Goal: Transaction & Acquisition: Obtain resource

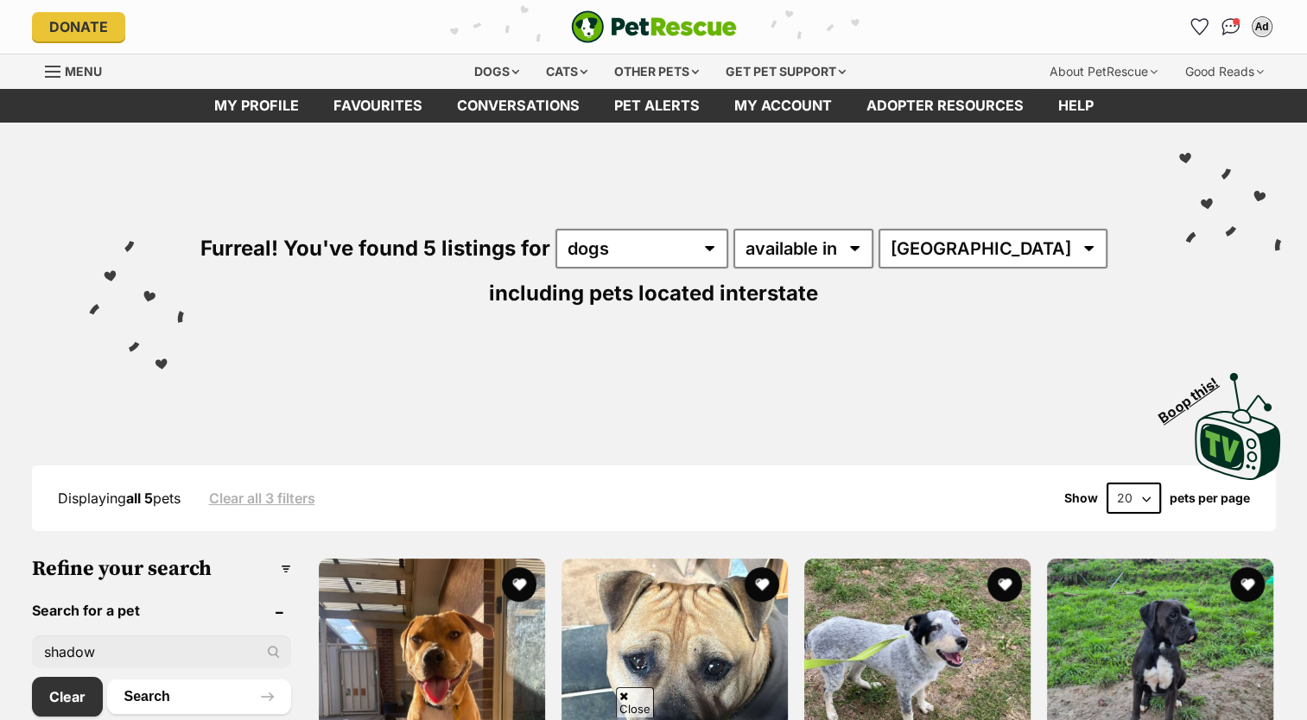
scroll to position [85, 0]
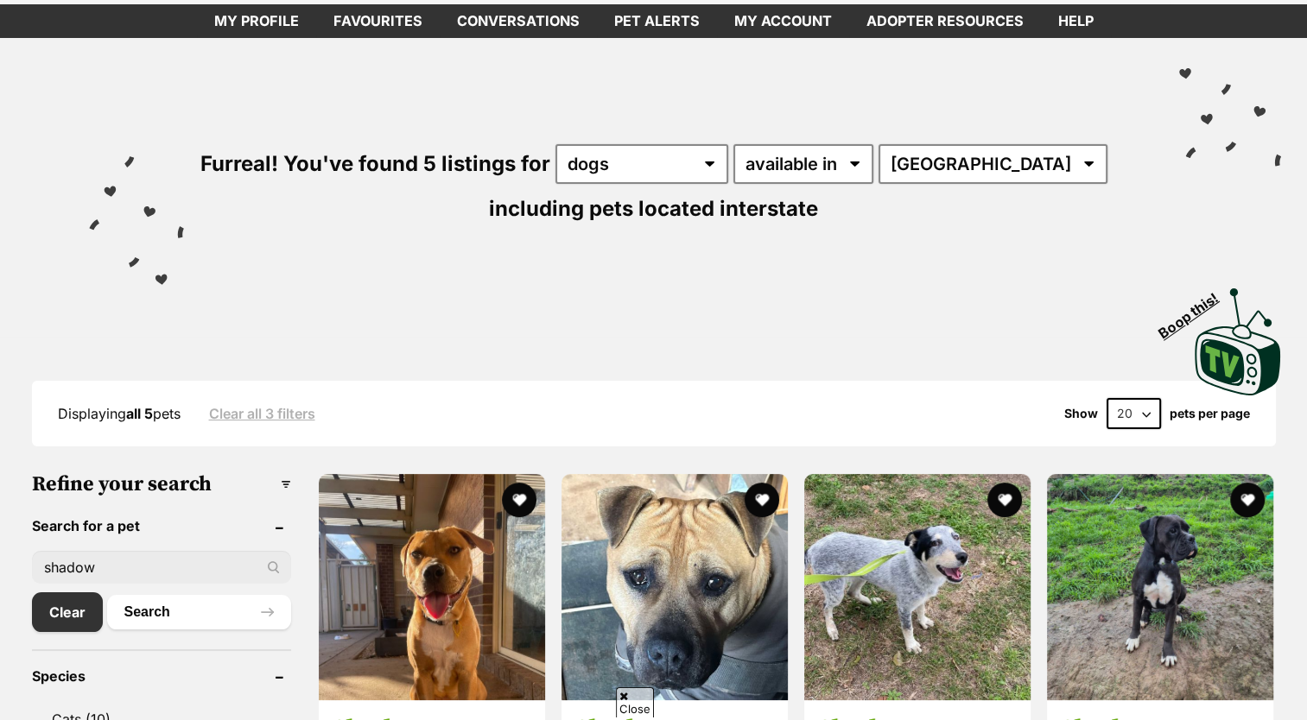
click at [189, 567] on input "shadow" at bounding box center [161, 567] width 259 height 33
type input "s"
type input "ora"
click at [107, 595] on button "Search" at bounding box center [199, 612] width 184 height 35
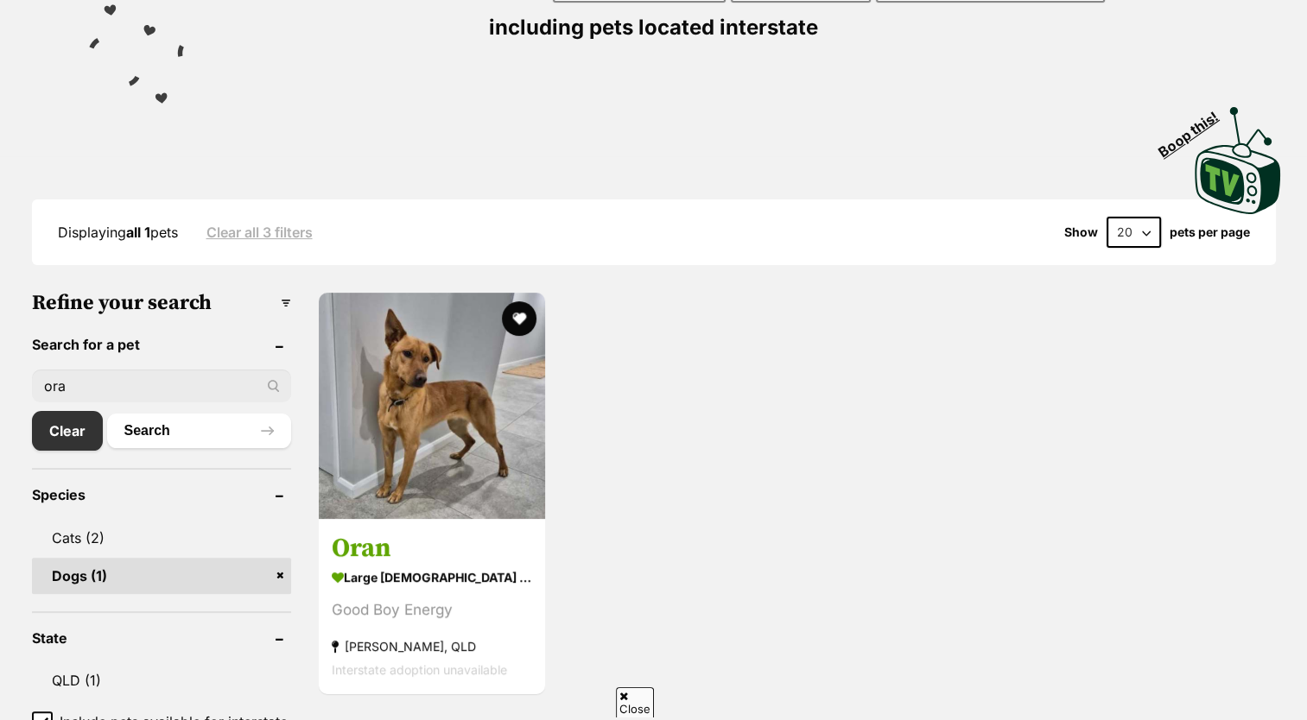
scroll to position [266, 0]
click at [167, 380] on input "ora" at bounding box center [161, 386] width 259 height 33
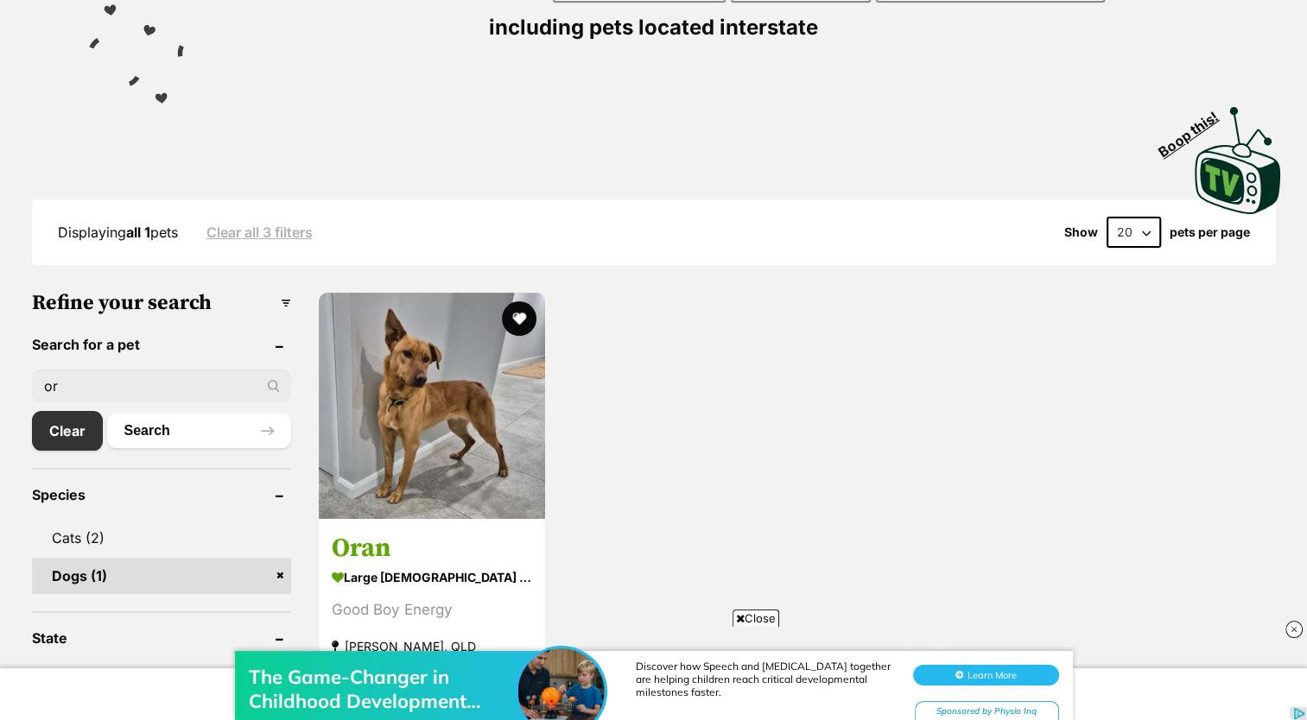
scroll to position [0, 0]
type input "o"
type input "osa"
click at [107, 414] on button "Search" at bounding box center [199, 431] width 184 height 35
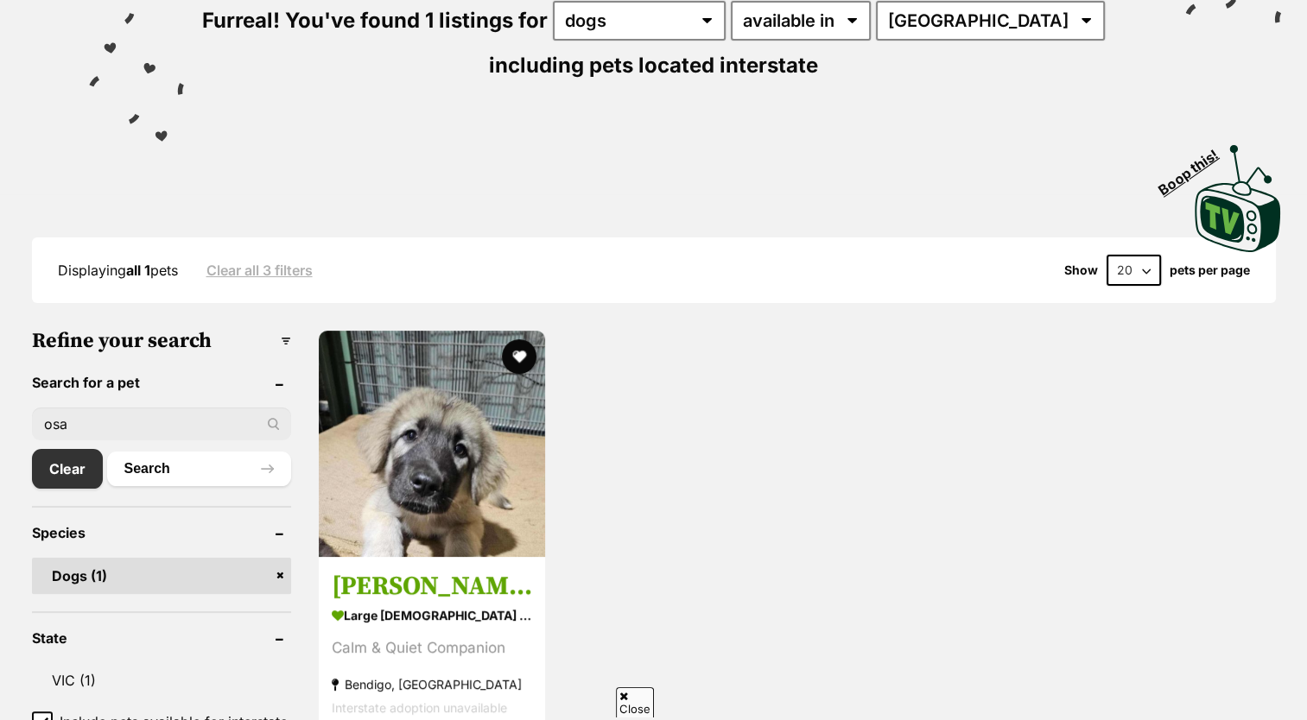
scroll to position [228, 0]
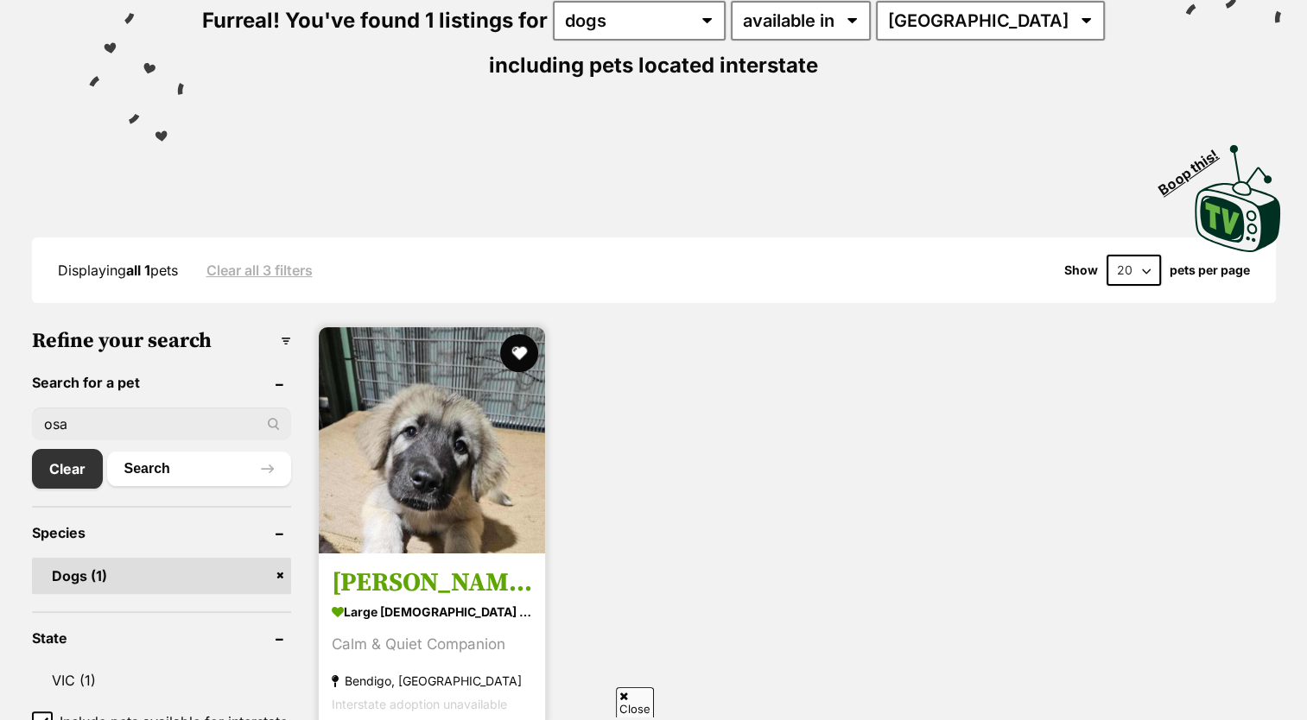
click at [514, 342] on button "favourite" at bounding box center [519, 353] width 38 height 38
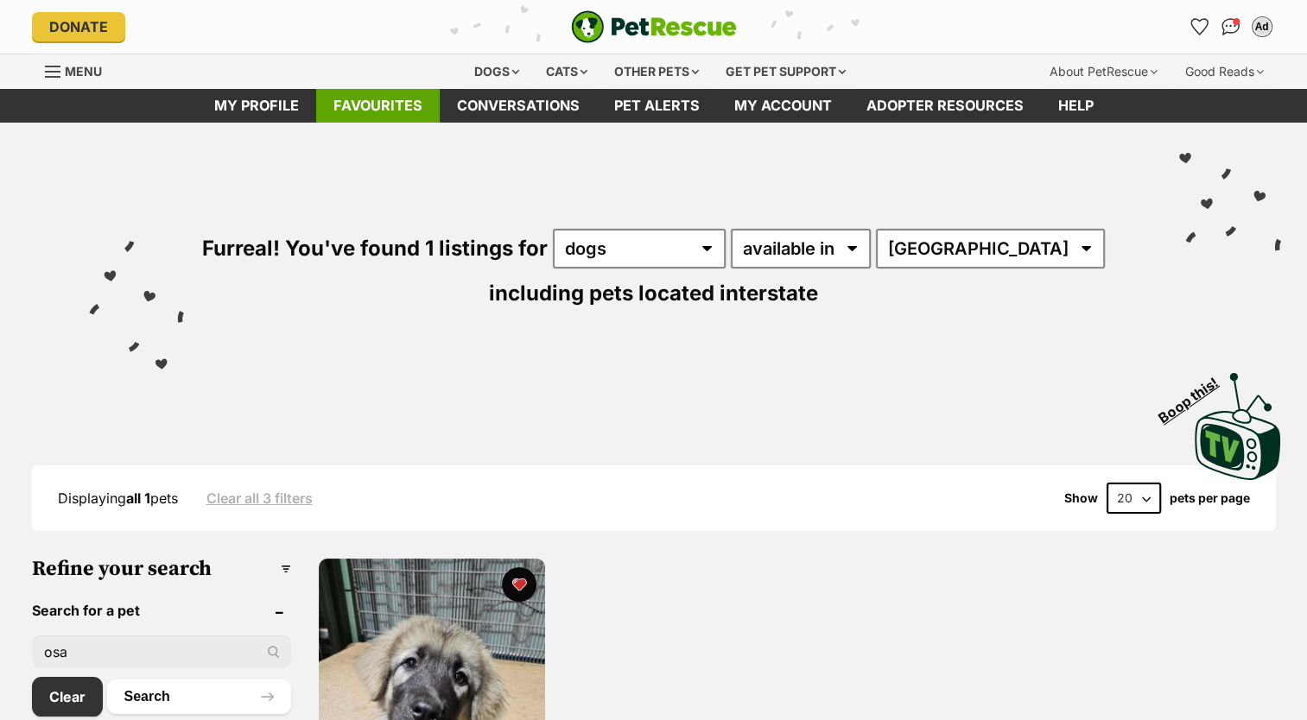
click at [397, 117] on link "Favourites" at bounding box center [378, 106] width 124 height 34
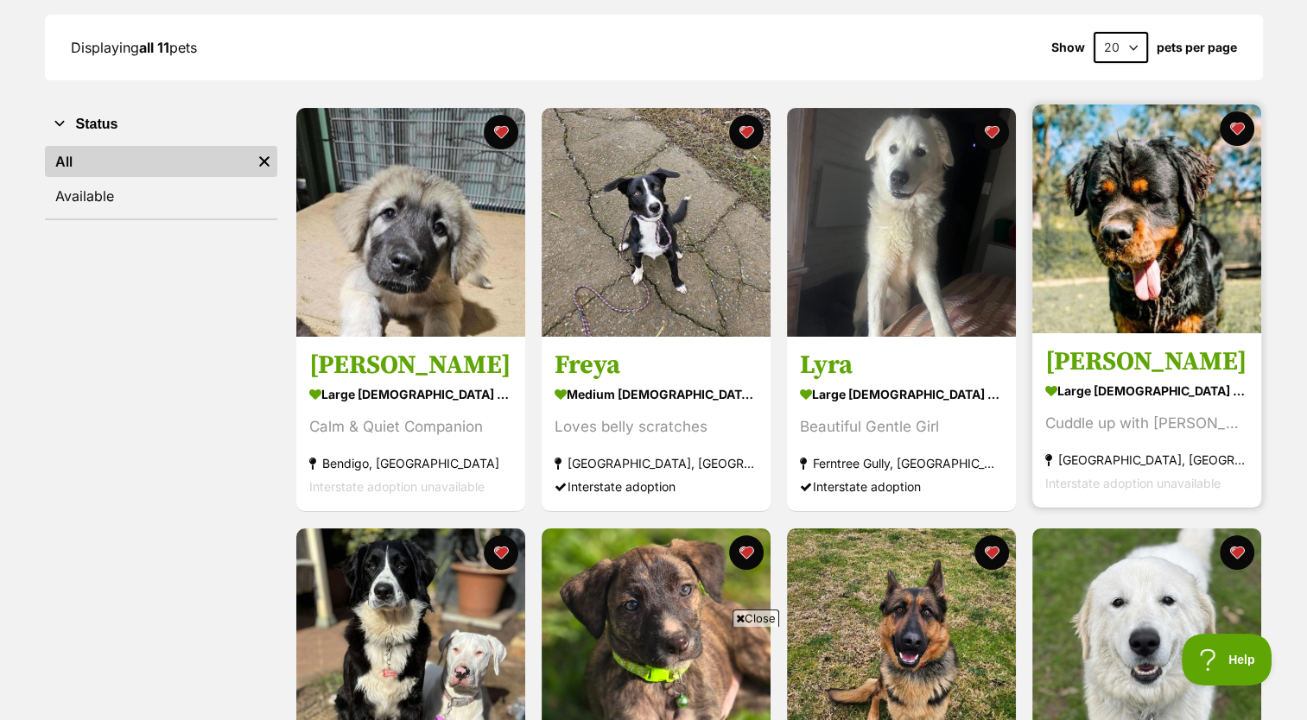
scroll to position [242, 0]
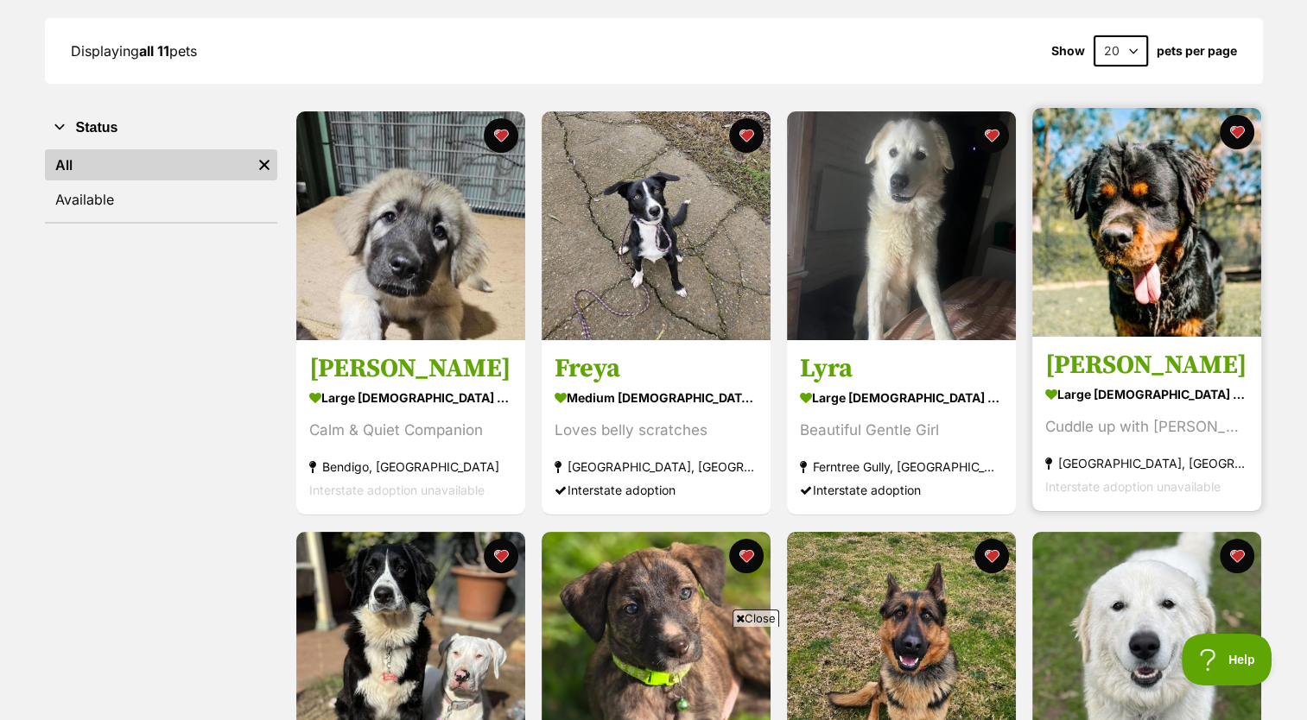
click at [1189, 384] on div "large [DEMOGRAPHIC_DATA] Dog" at bounding box center [1146, 395] width 203 height 25
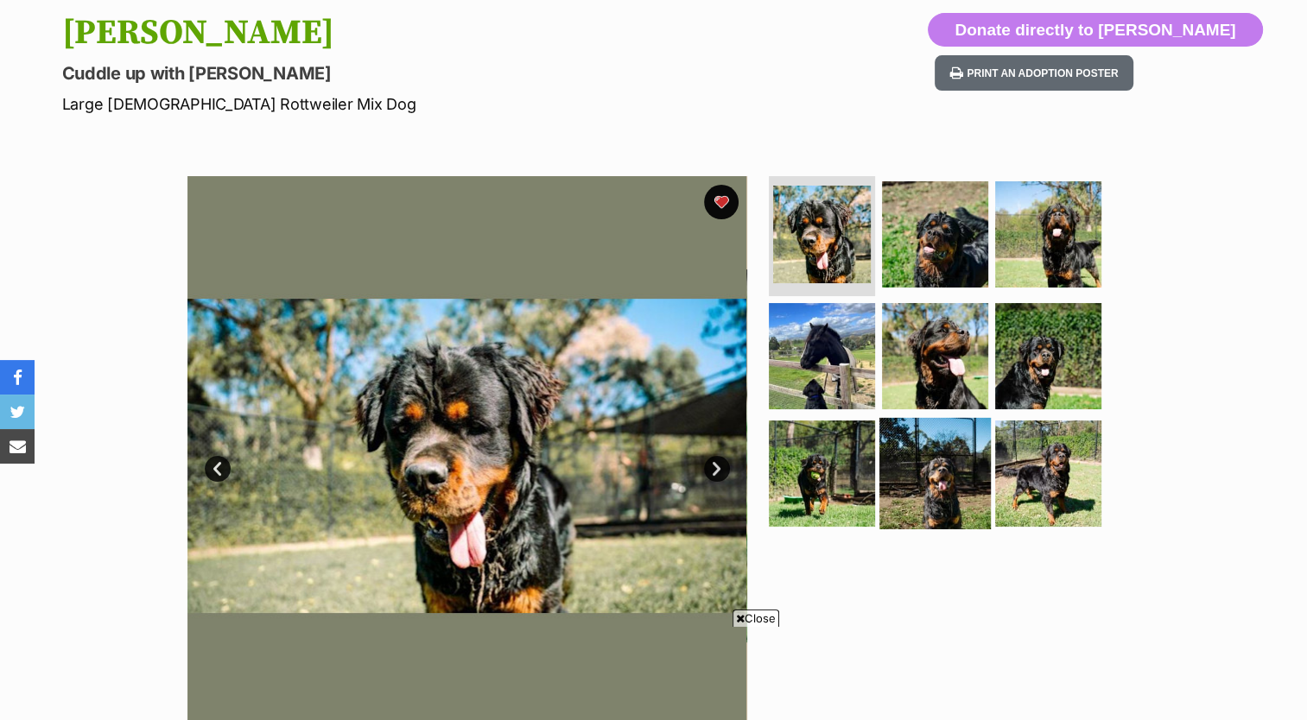
click at [972, 493] on img at bounding box center [934, 473] width 111 height 111
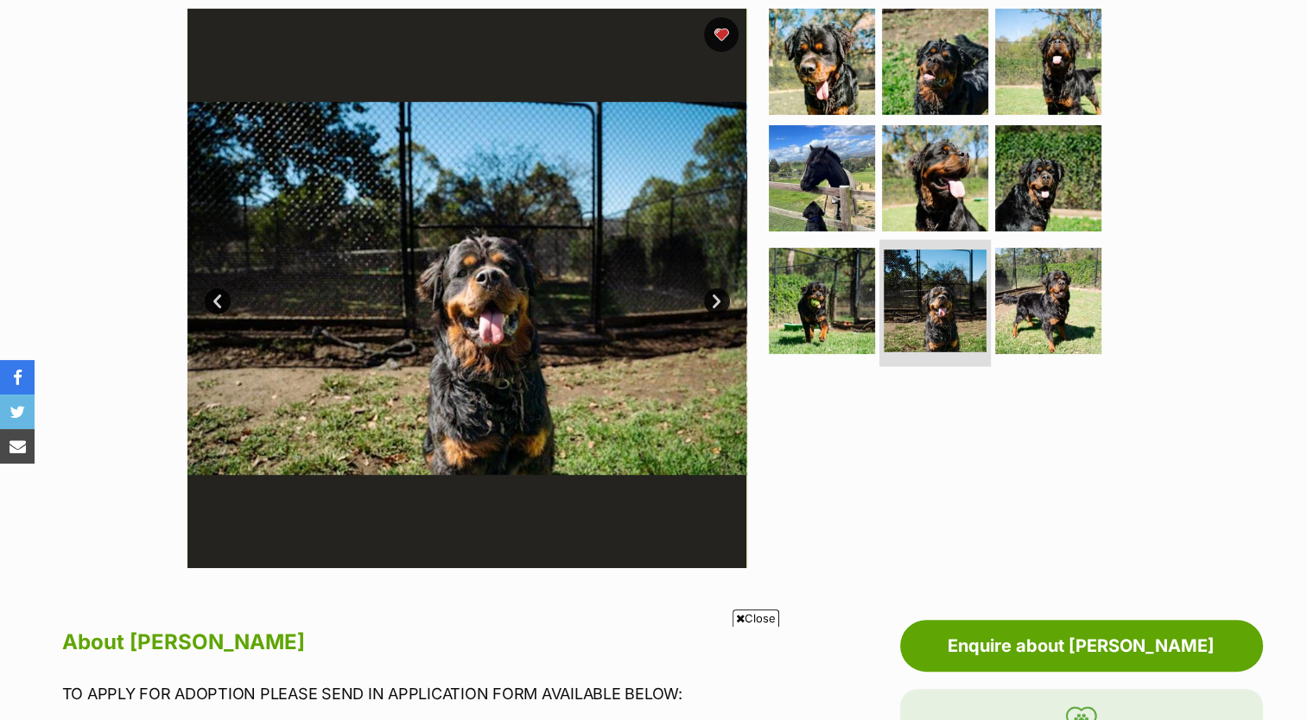
scroll to position [372, 0]
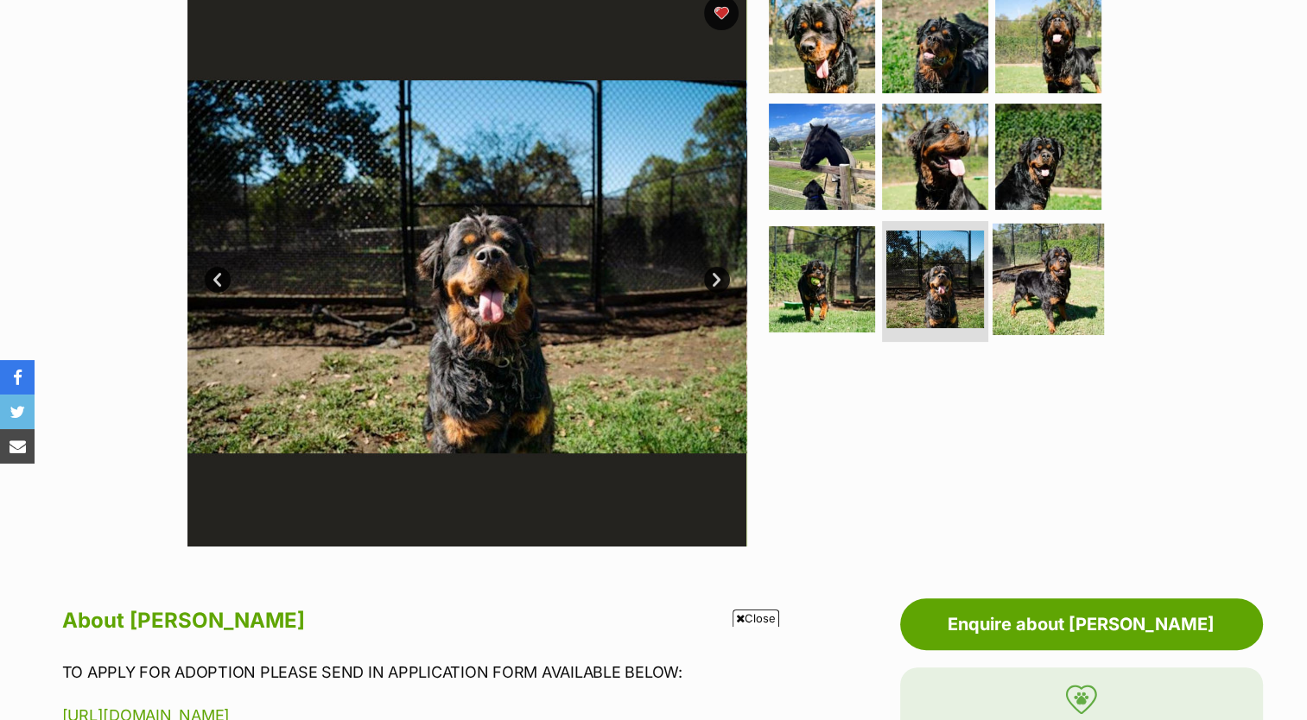
click at [1093, 269] on img at bounding box center [1047, 279] width 111 height 111
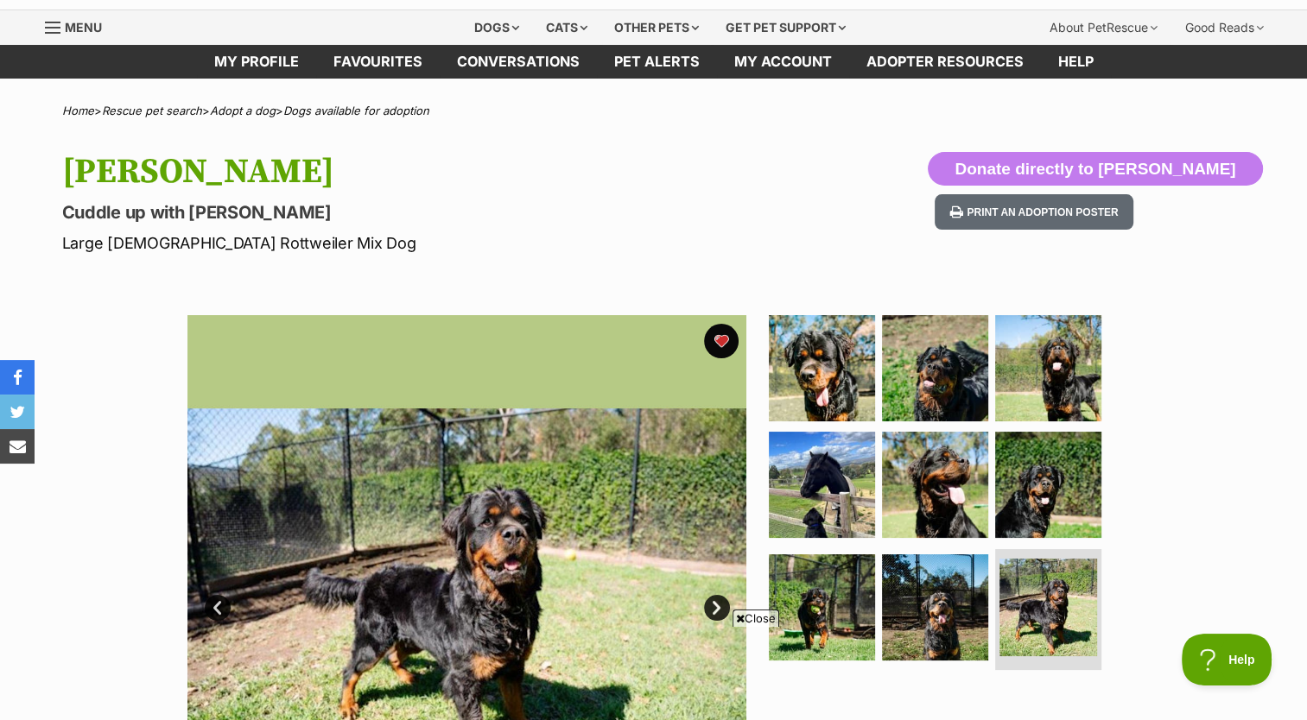
scroll to position [0, 0]
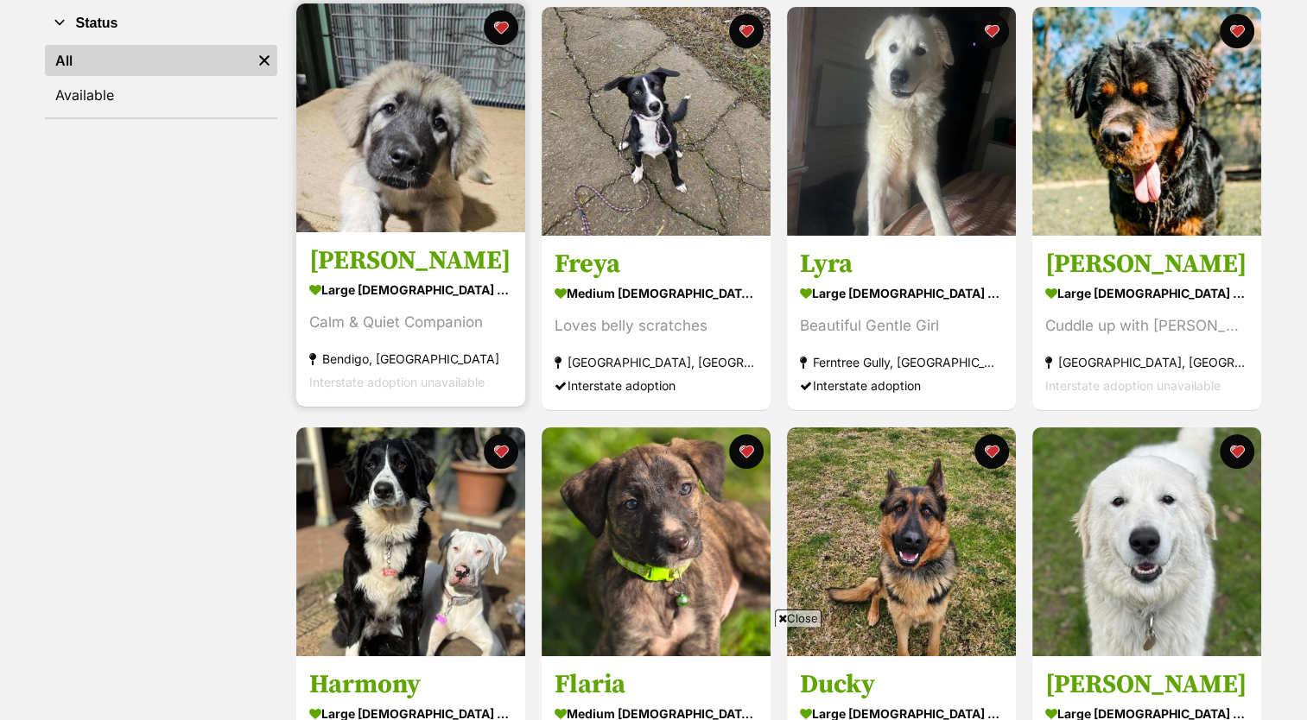
click at [441, 269] on h3 "[PERSON_NAME]" at bounding box center [410, 261] width 203 height 33
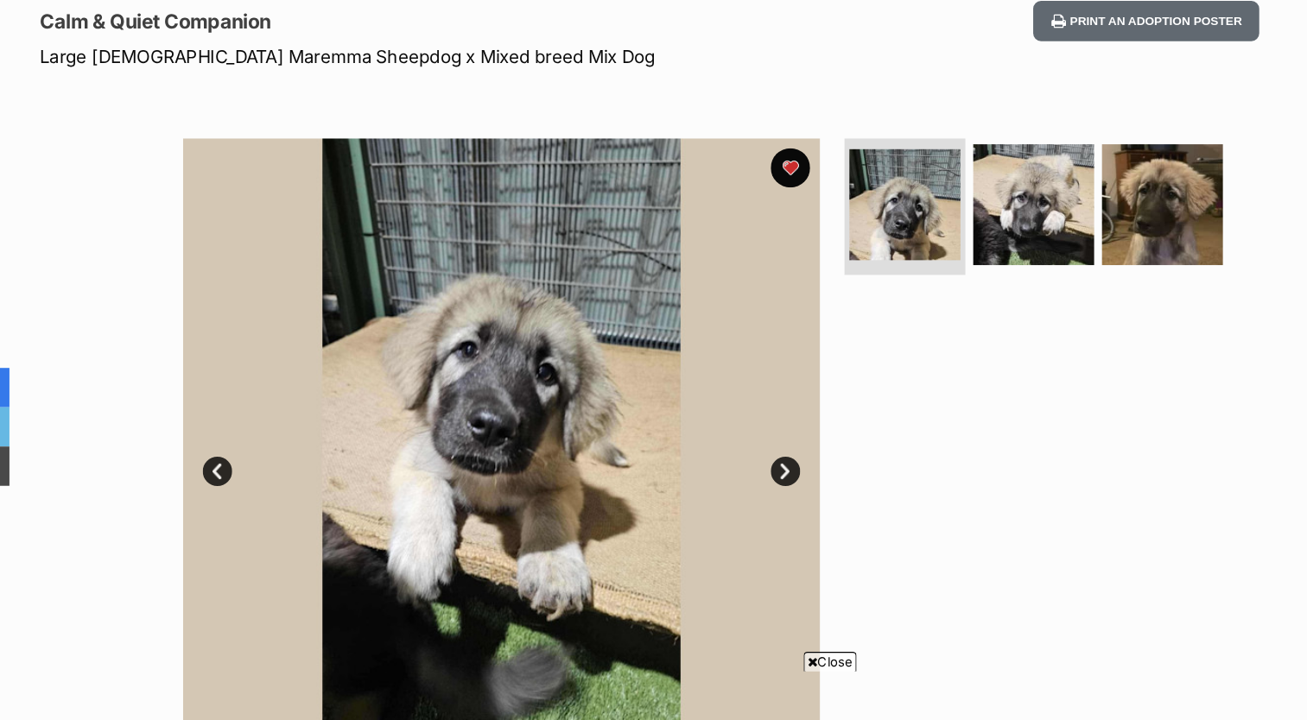
scroll to position [201, 0]
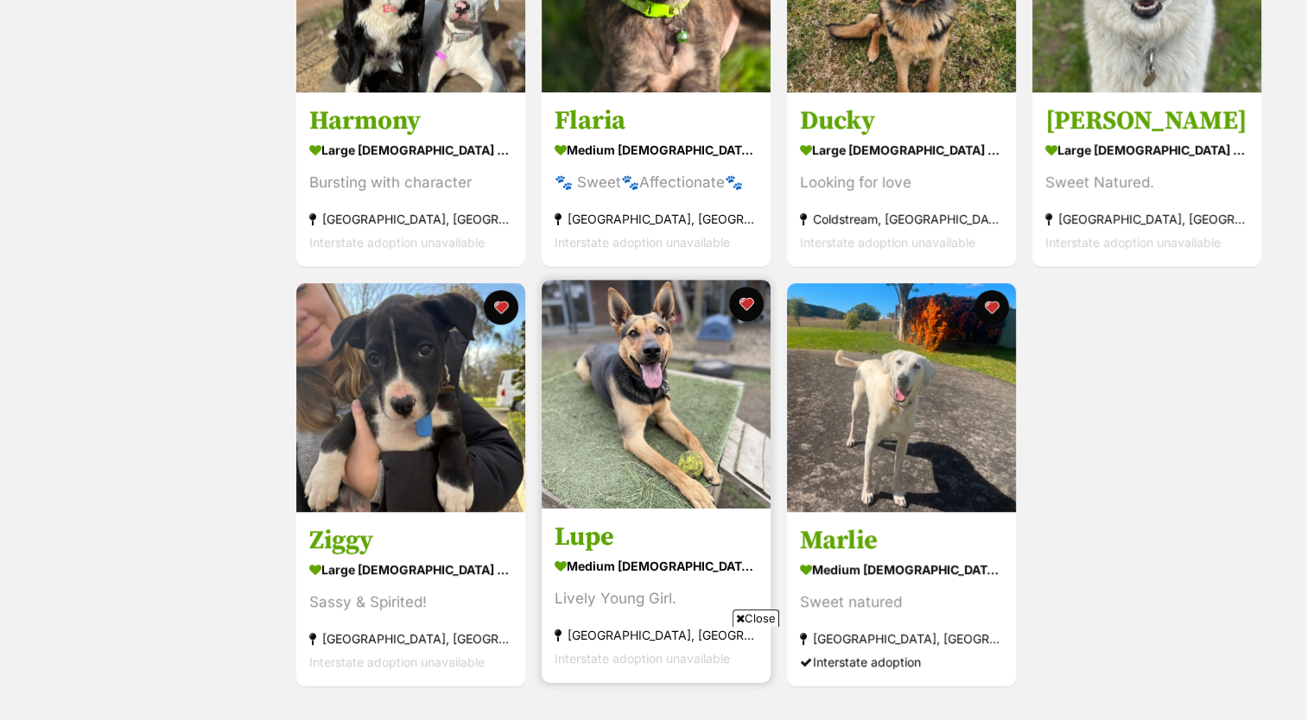
click at [667, 420] on img at bounding box center [656, 394] width 229 height 229
click at [667, 420] on img at bounding box center [656, 395] width 229 height 229
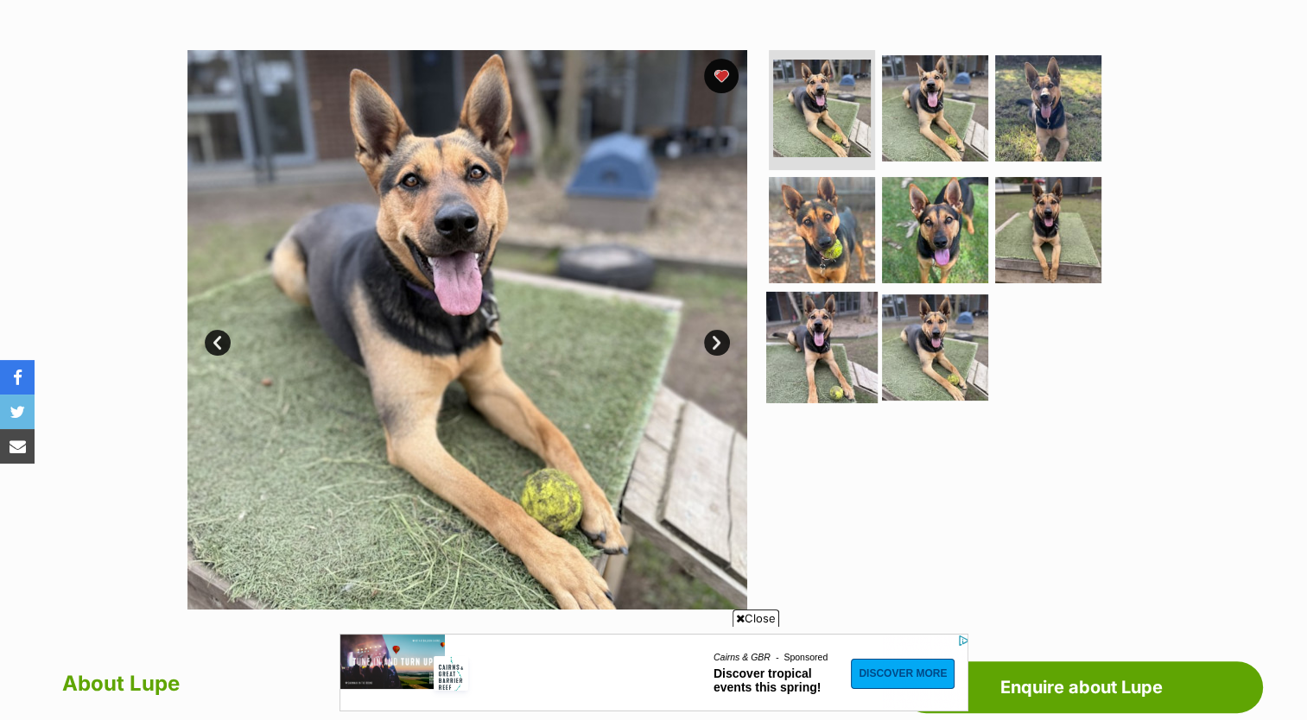
click at [850, 317] on img at bounding box center [821, 347] width 111 height 111
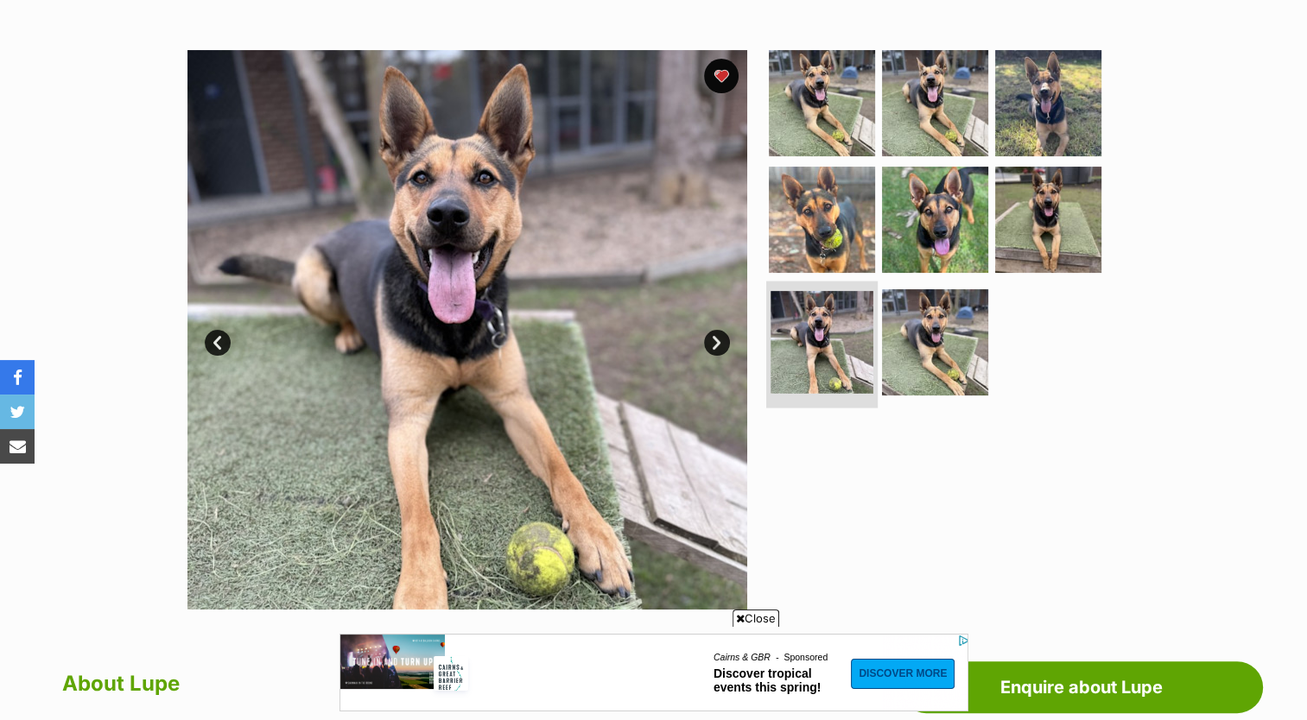
click at [873, 318] on li at bounding box center [821, 345] width 111 height 127
click at [887, 321] on img at bounding box center [934, 342] width 111 height 111
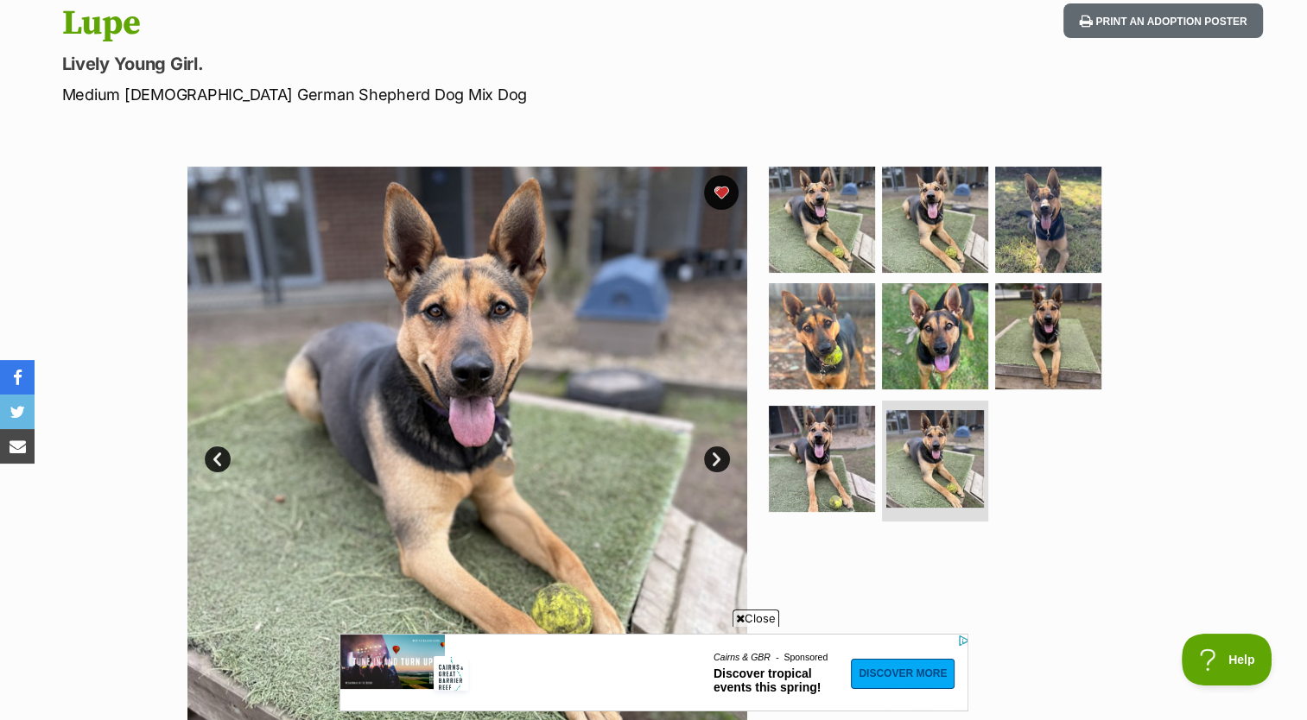
scroll to position [190, 0]
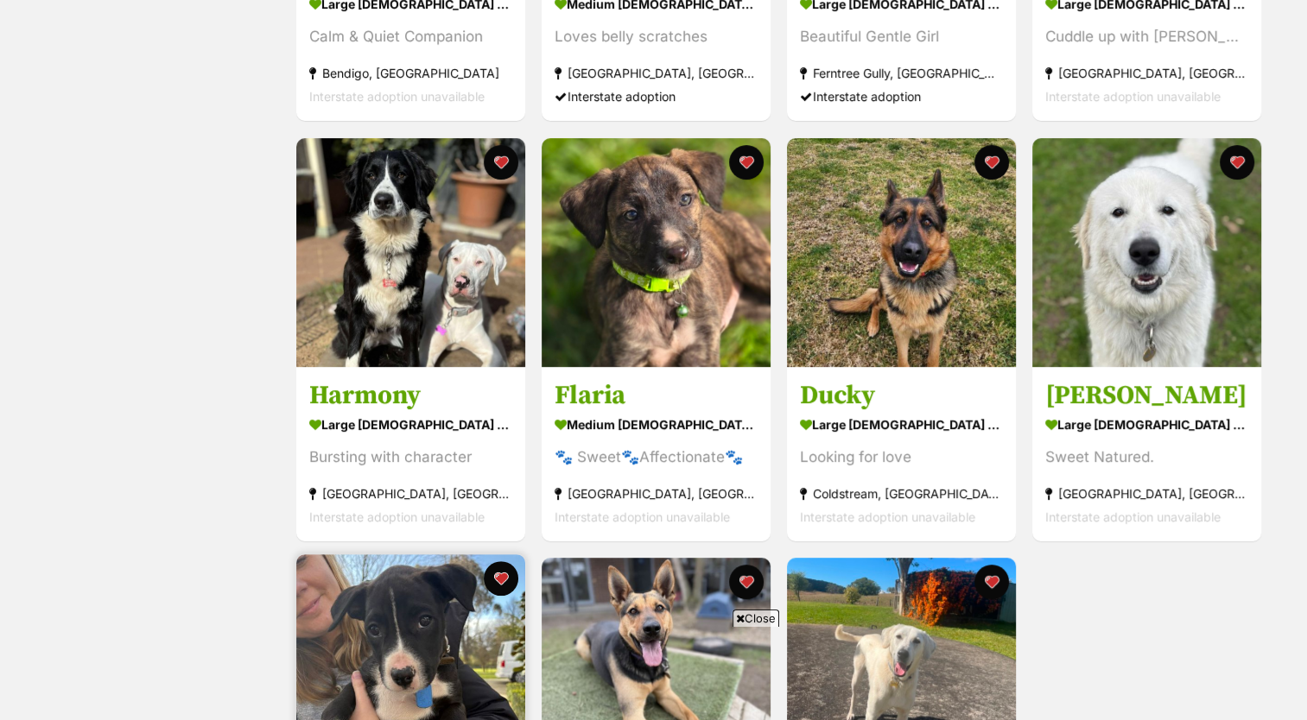
scroll to position [635, 0]
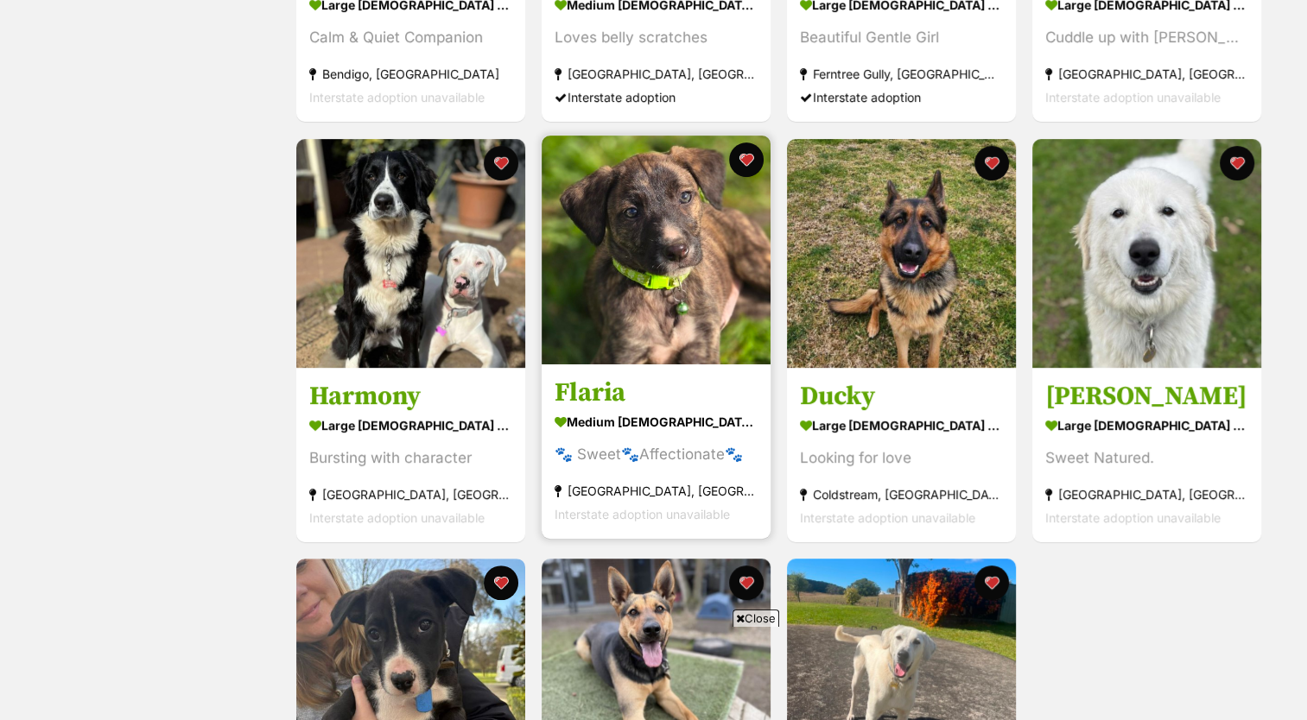
click at [643, 360] on img at bounding box center [656, 250] width 229 height 229
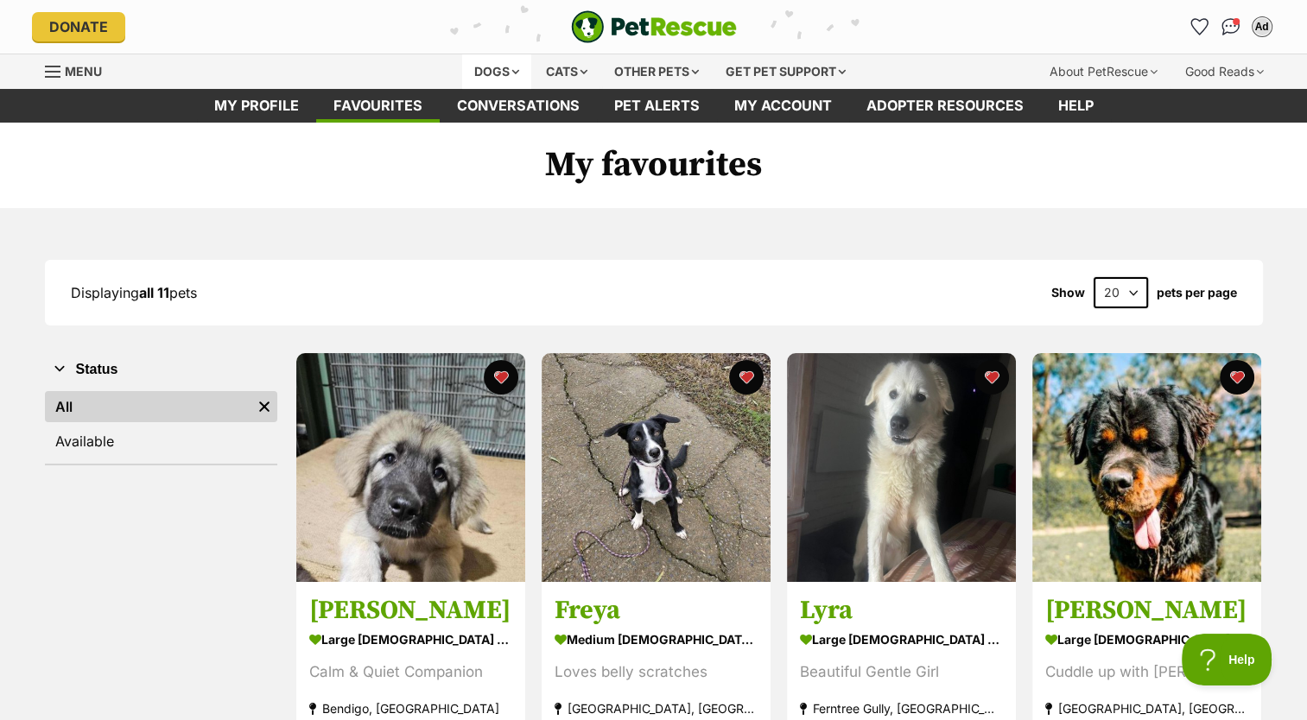
click at [482, 67] on div "Dogs" at bounding box center [496, 71] width 69 height 35
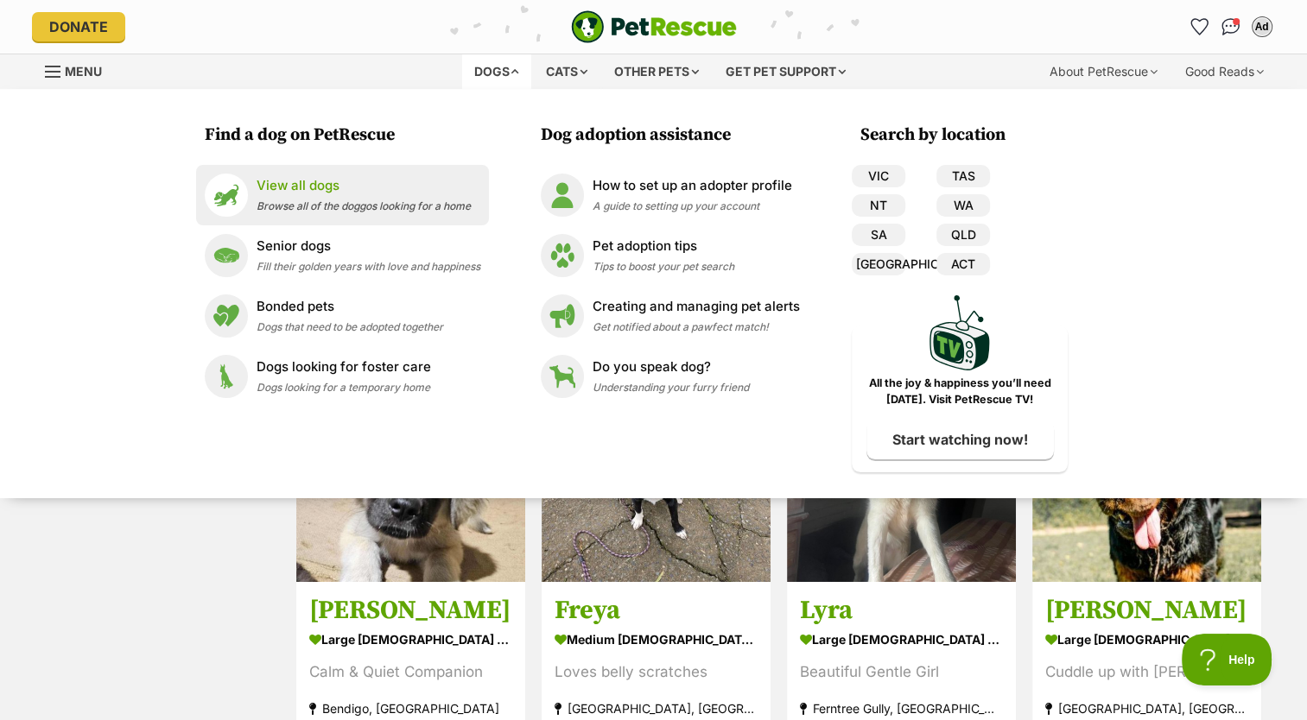
click at [326, 194] on p "View all dogs" at bounding box center [364, 186] width 214 height 20
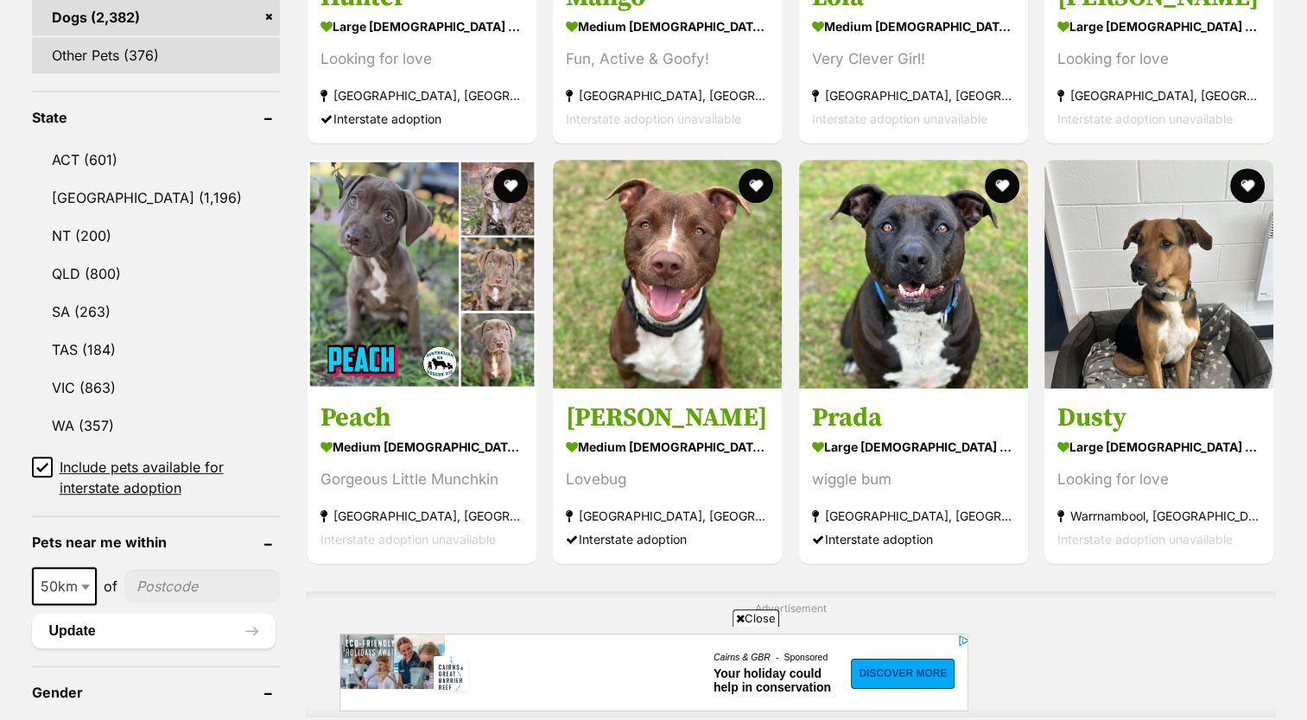
scroll to position [841, 0]
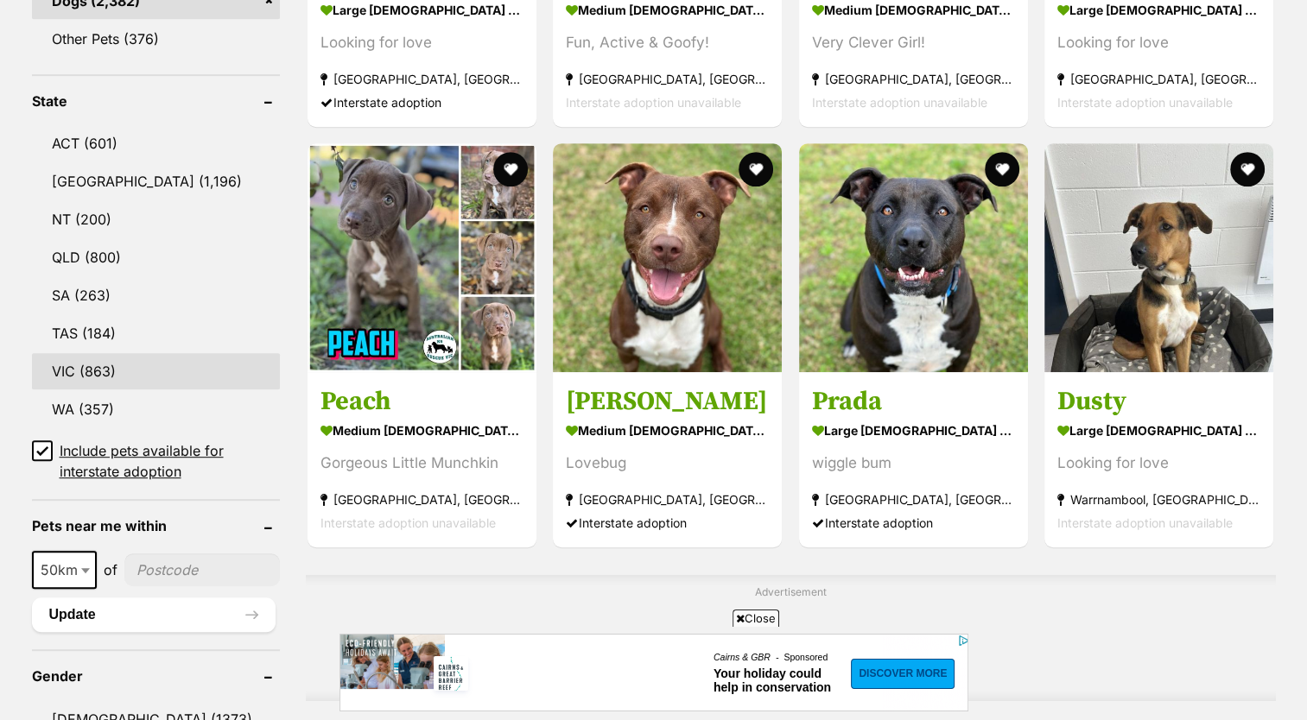
click at [181, 362] on link "VIC (863)" at bounding box center [156, 371] width 249 height 36
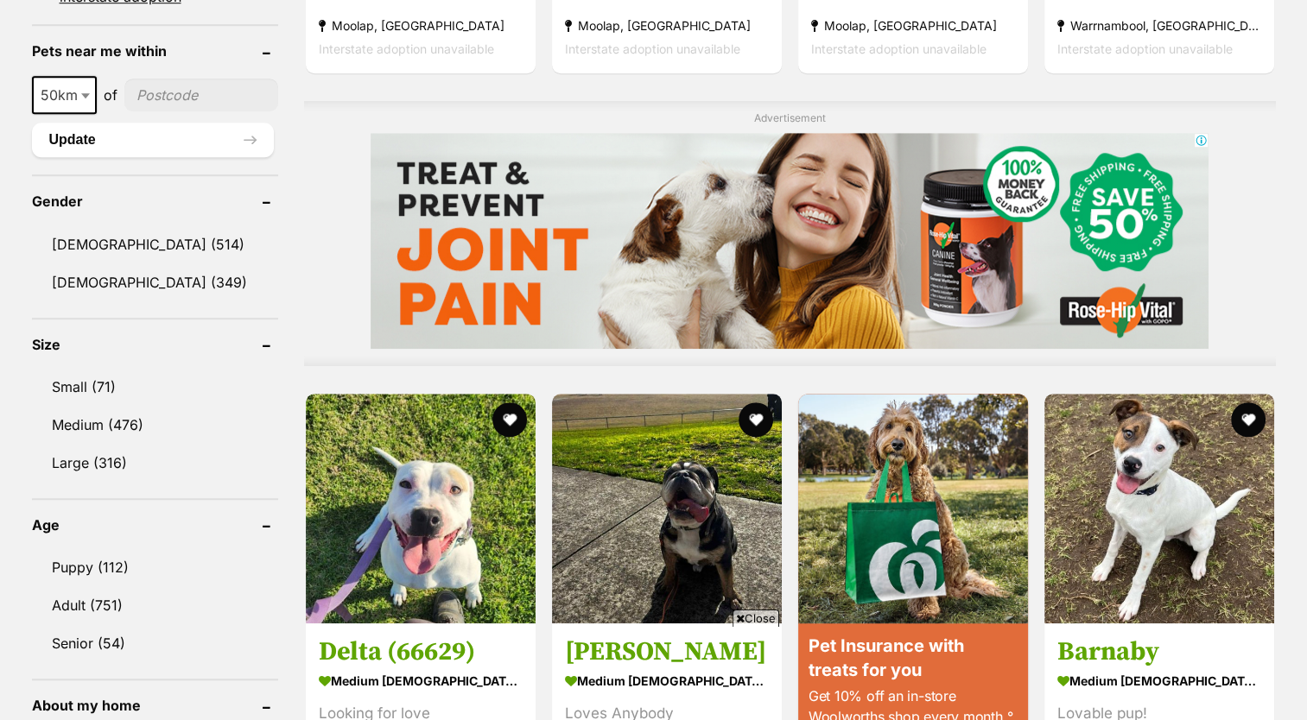
scroll to position [1316, 0]
click at [176, 264] on link "[DEMOGRAPHIC_DATA] (349)" at bounding box center [155, 282] width 246 height 36
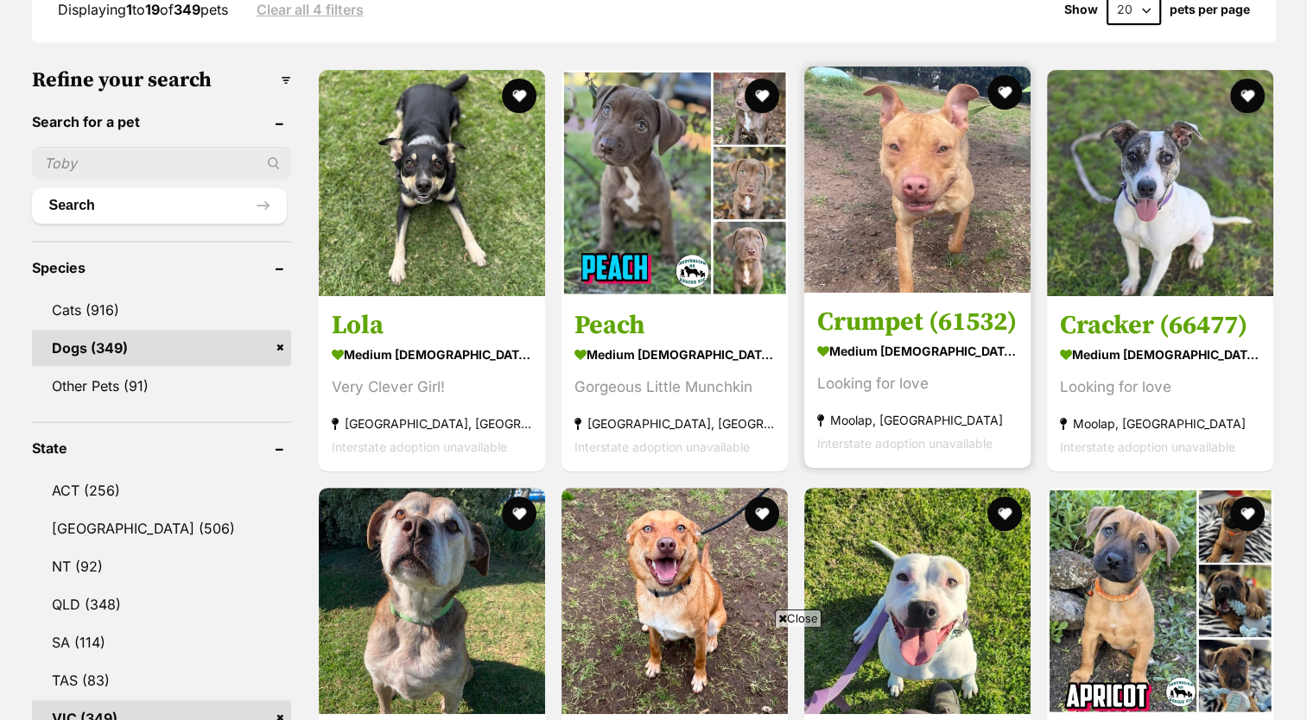
scroll to position [496, 0]
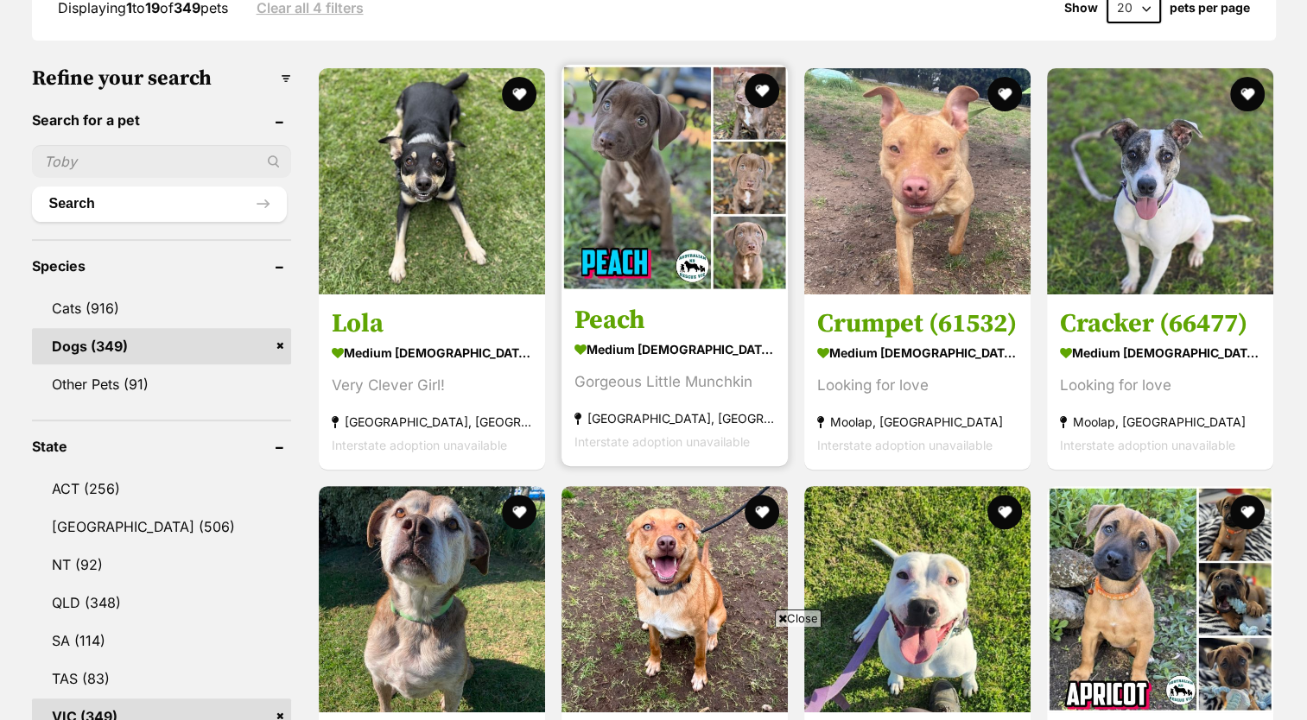
click at [614, 329] on h3 "Peach" at bounding box center [674, 320] width 200 height 33
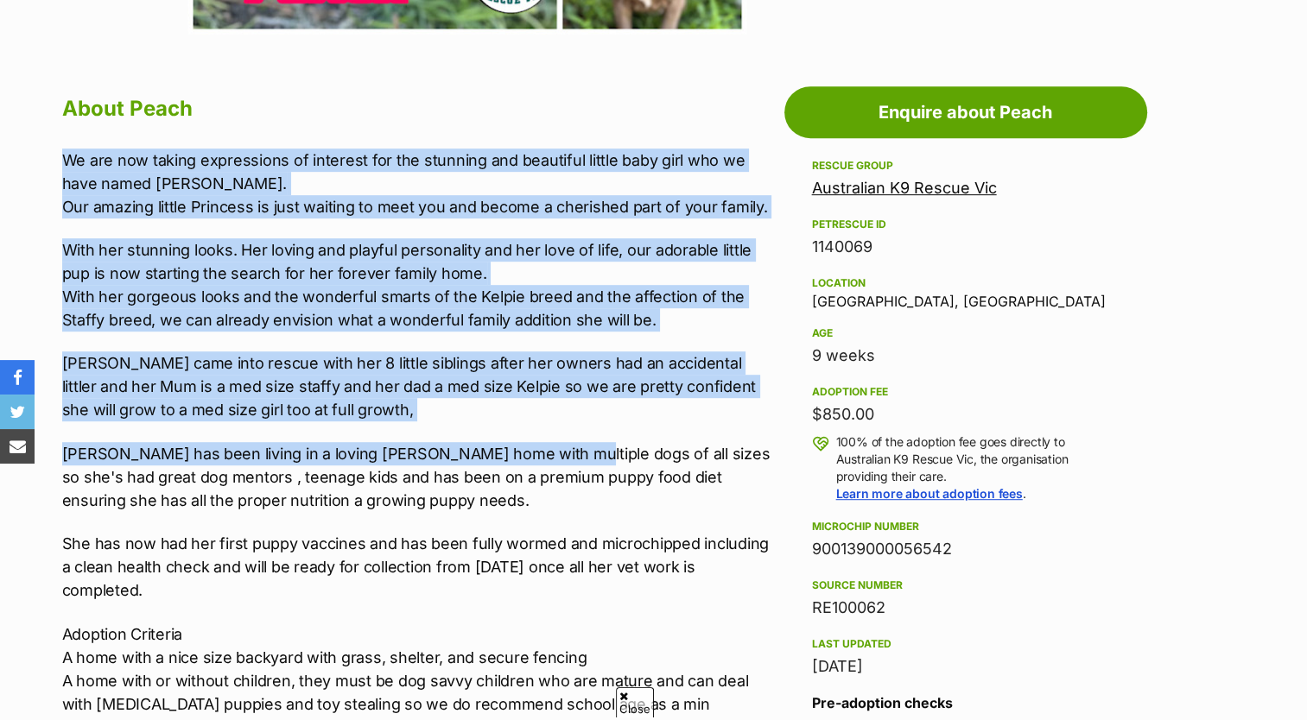
drag, startPoint x: 62, startPoint y: 161, endPoint x: 546, endPoint y: 441, distance: 558.8
click at [546, 441] on div "We are now taking expressions of interest for the stunning and beautiful little…" at bounding box center [418, 594] width 713 height 891
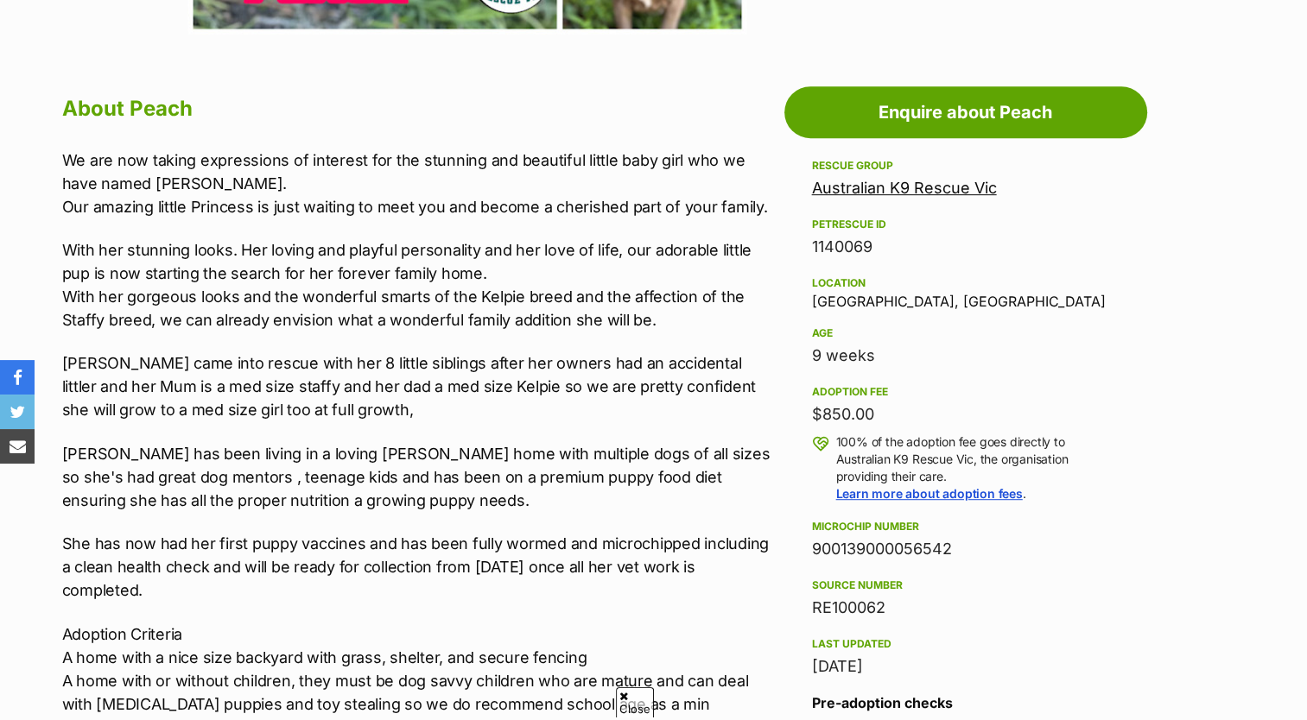
drag, startPoint x: 546, startPoint y: 441, endPoint x: 644, endPoint y: 499, distance: 114.7
click at [644, 499] on p "Peach has been living in a loving foster home with multiple dogs of all sizes s…" at bounding box center [418, 477] width 713 height 70
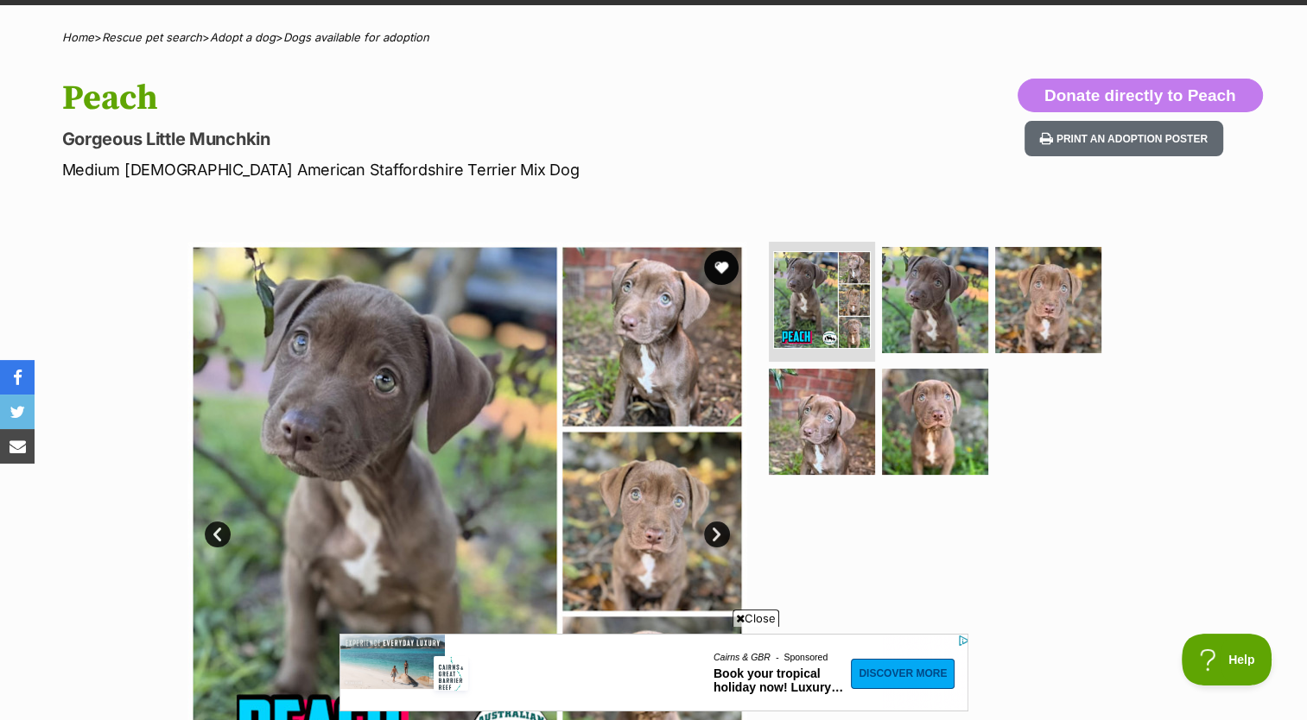
scroll to position [117, 0]
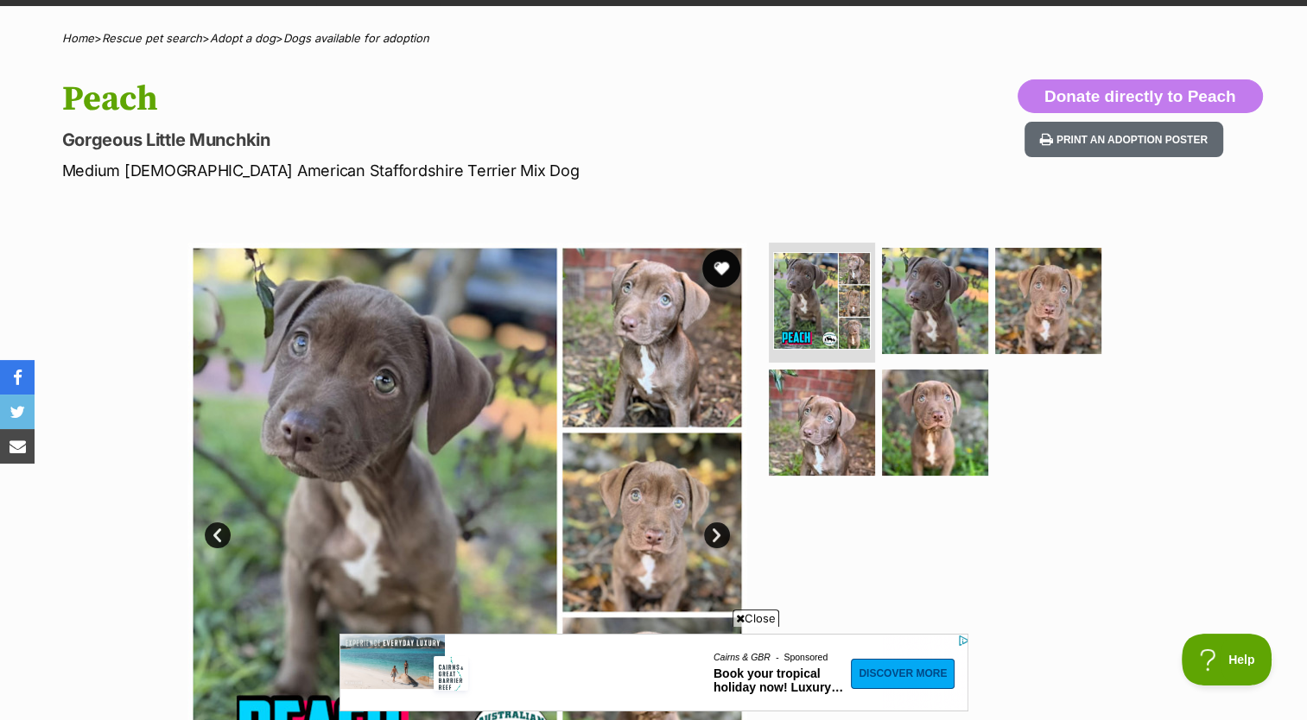
click at [722, 268] on button "favourite" at bounding box center [721, 269] width 38 height 38
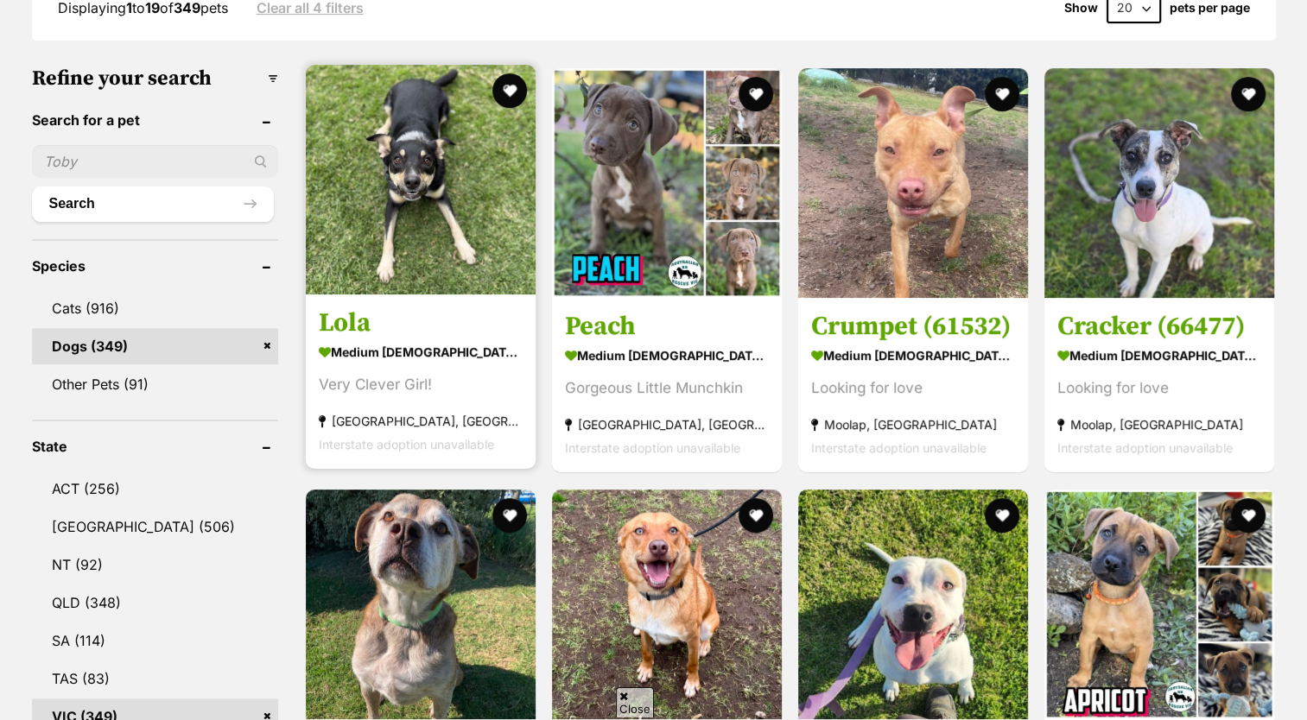
click at [339, 295] on link at bounding box center [421, 289] width 230 height 17
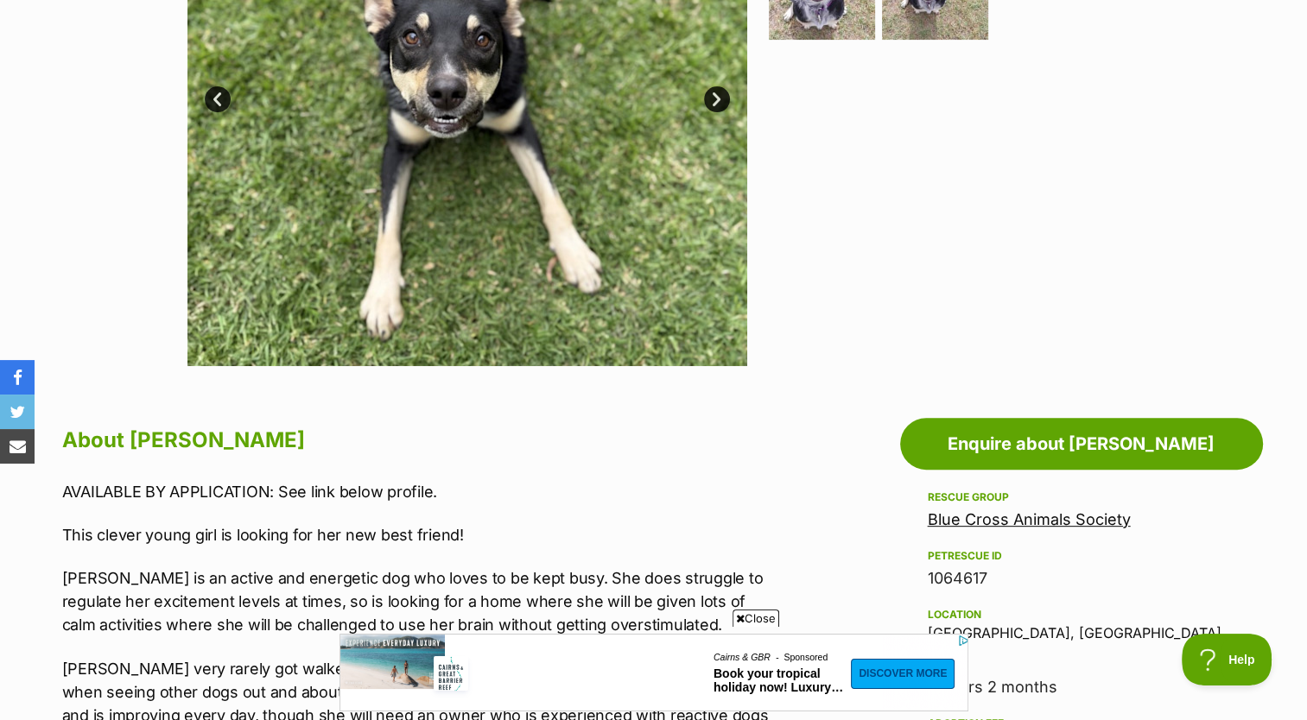
scroll to position [445, 0]
